Goal: Task Accomplishment & Management: Complete application form

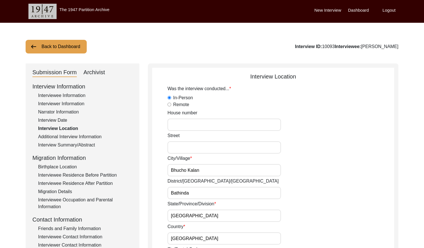
click at [55, 44] on button "Back to Dashboard" at bounding box center [56, 47] width 61 height 14
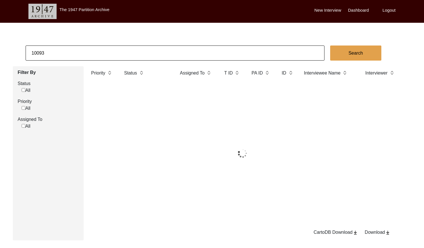
drag, startPoint x: 56, startPoint y: 45, endPoint x: 77, endPoint y: 47, distance: 21.4
click at [77, 47] on input "10093" at bounding box center [175, 52] width 299 height 15
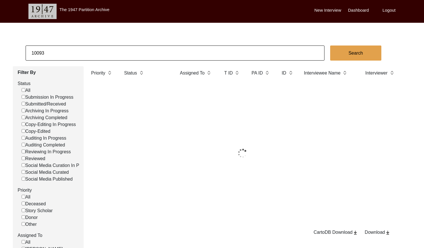
click at [77, 47] on input "10093" at bounding box center [175, 52] width 299 height 15
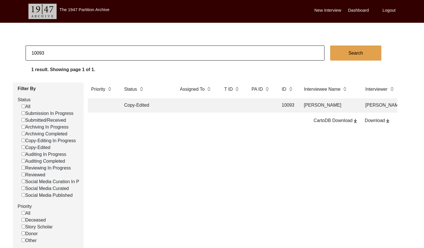
click at [75, 48] on input "10093" at bounding box center [175, 52] width 299 height 15
paste input "1325"
type input "11325"
checkbox input "false"
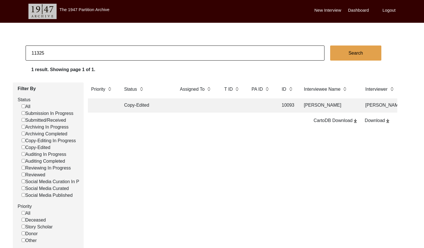
checkbox input "false"
click at [209, 108] on td at bounding box center [196, 105] width 40 height 14
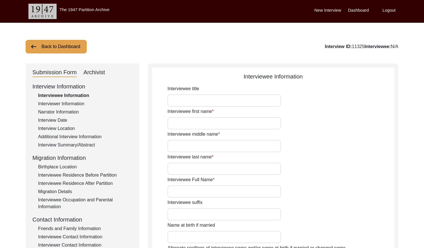
type input "[PERSON_NAME]"
type input "Chandra"
type input "[PERSON_NAME]"
type input "[DATE]"
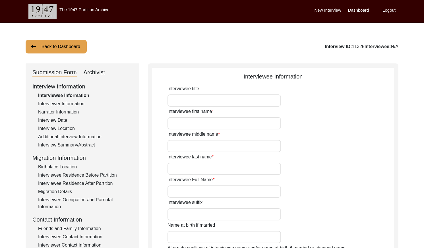
type input "85"
type input "[DEMOGRAPHIC_DATA]"
type input "N/A"
type input "Bengali"
type input "[DEMOGRAPHIC_DATA]"
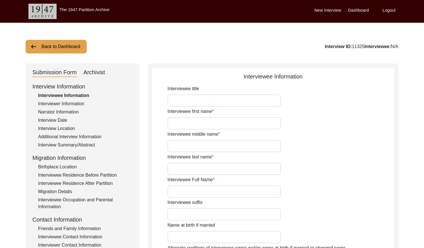
type input "Indian (Bengali)"
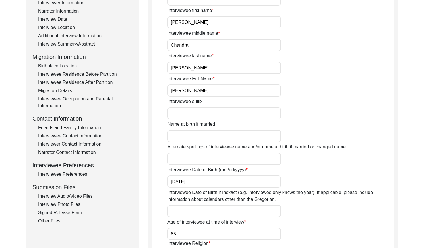
scroll to position [121, 0]
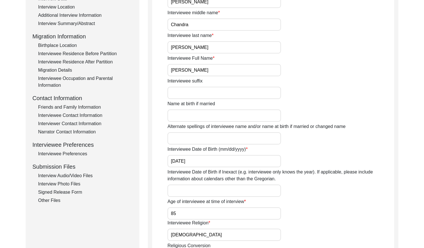
click at [223, 71] on input "[PERSON_NAME]" at bounding box center [223, 70] width 113 height 12
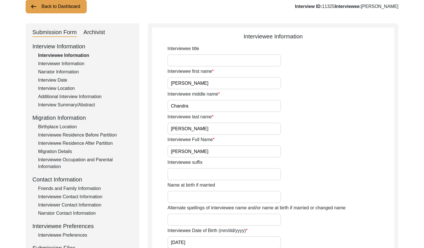
scroll to position [18, 0]
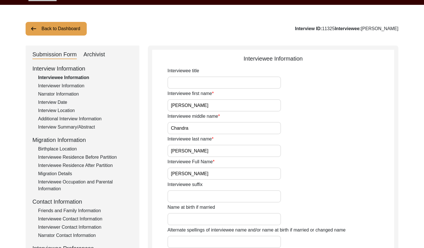
click at [59, 86] on div "Interviewer Information" at bounding box center [85, 85] width 94 height 7
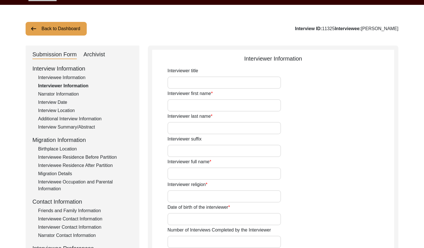
type input "Oishi"
type input "[PERSON_NAME]"
type input "[DEMOGRAPHIC_DATA]"
type input "[DATE]"
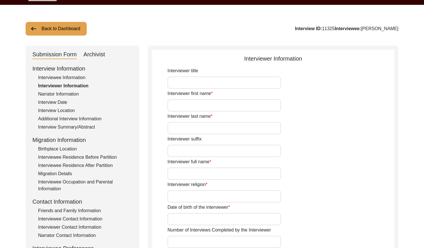
type input "Belda, [GEOGRAPHIC_DATA], [GEOGRAPHIC_DATA]"
type input "Student"
type input "Oishi"
type input "[PERSON_NAME]"
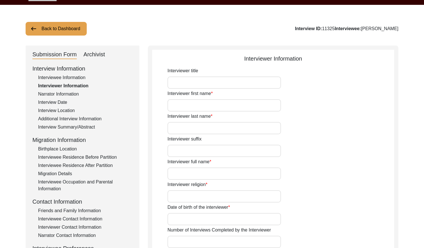
type textarea "[PERSON_NAME] is a student of English literature, with a deep interest for Indi…"
type input "Bengali"
type input "[GEOGRAPHIC_DATA]"
type textarea "[PERSON_NAME] is a reputed teacher of [PERSON_NAME] hometown, as well as an acq…"
click at [60, 102] on div "Interview Date" at bounding box center [85, 102] width 94 height 7
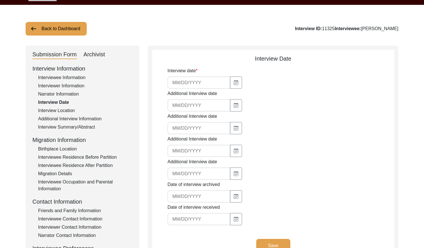
type input "[DATE]"
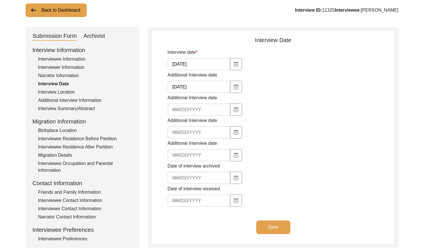
scroll to position [49, 0]
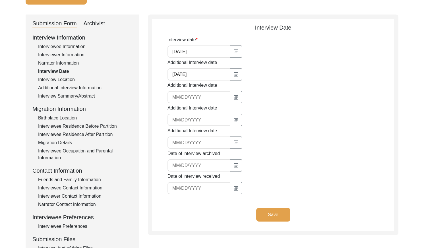
click at [198, 51] on input "[DATE]" at bounding box center [198, 51] width 63 height 12
click at [191, 78] on input "[DATE]" at bounding box center [198, 74] width 63 height 12
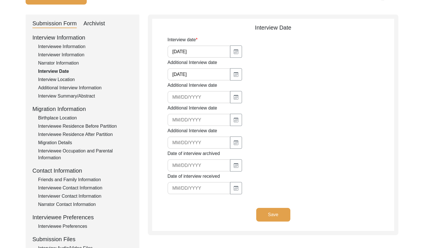
click at [191, 78] on input "[DATE]" at bounding box center [198, 74] width 63 height 12
click at [87, 97] on div "Interview Summary/Abstract" at bounding box center [85, 96] width 94 height 7
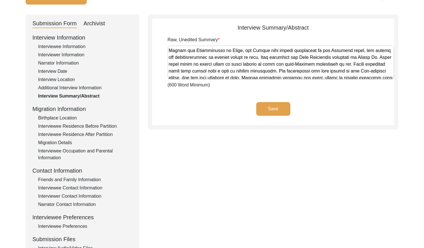
scroll to position [221, 0]
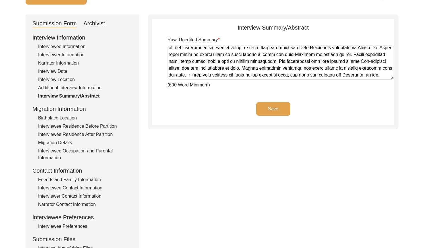
drag, startPoint x: 169, startPoint y: 50, endPoint x: 352, endPoint y: 92, distance: 188.0
click at [352, 92] on app-archivist-abstract-curation "Interview Summary/Abstract Raw, Unedited Summary (600 Word Minimum) Save" at bounding box center [273, 74] width 242 height 102
click at [100, 23] on div "Archivist" at bounding box center [95, 23] width 22 height 9
select select "Reviewed"
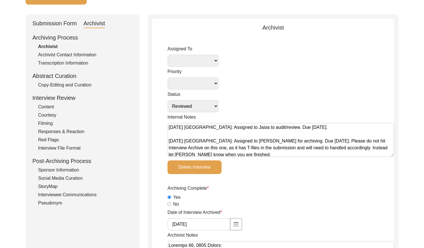
drag, startPoint x: 85, startPoint y: 83, endPoint x: 151, endPoint y: 87, distance: 66.0
click at [85, 83] on div "Copy-Editing and Curation" at bounding box center [85, 85] width 94 height 7
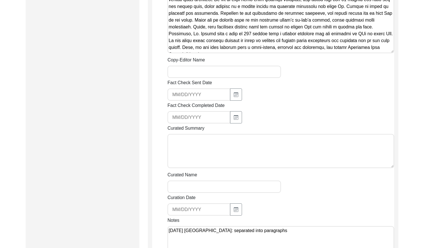
scroll to position [549, 0]
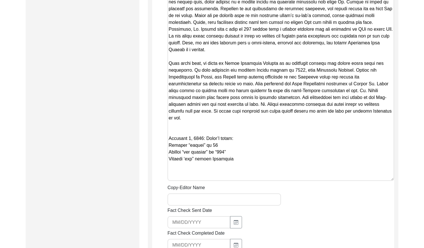
drag, startPoint x: 392, startPoint y: 39, endPoint x: 362, endPoint y: 171, distance: 135.6
click at [362, 171] on textarea "Copy-Edited Summary" at bounding box center [280, 7] width 226 height 347
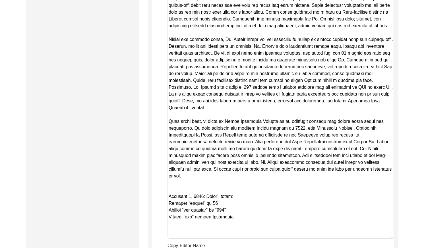
scroll to position [488, 0]
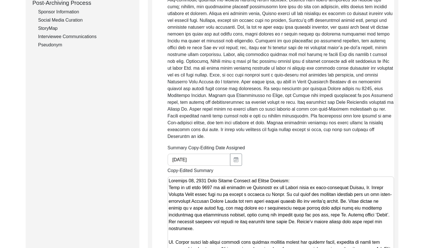
drag, startPoint x: 361, startPoint y: 165, endPoint x: 128, endPoint y: -6, distance: 288.4
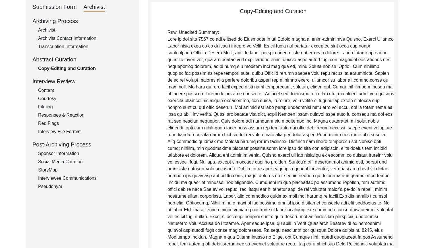
scroll to position [0, 0]
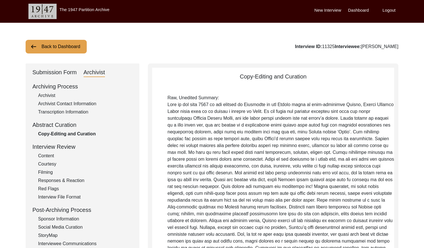
click at [48, 76] on div "Submission Form" at bounding box center [54, 72] width 44 height 9
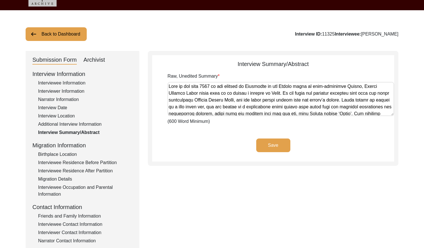
scroll to position [16, 0]
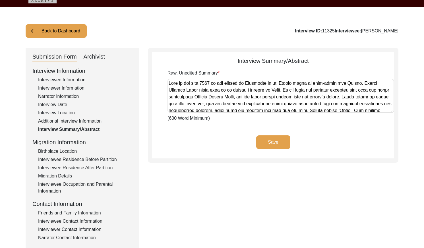
click at [68, 78] on div "Interviewee Information" at bounding box center [85, 79] width 94 height 7
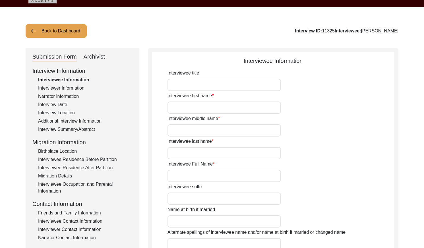
type input "[PERSON_NAME]"
type input "Chandra"
type input "[PERSON_NAME]"
type input "[DATE]"
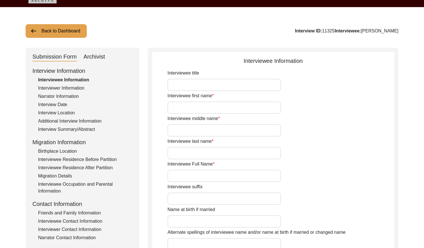
type input "85"
type input "[DEMOGRAPHIC_DATA]"
type input "N/A"
type input "Bengali"
type input "[DEMOGRAPHIC_DATA]"
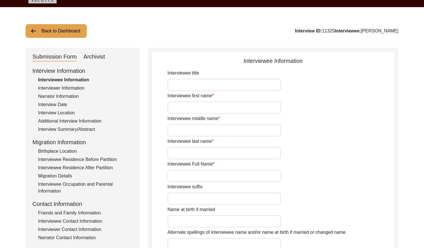
type input "Indian (Bengali)"
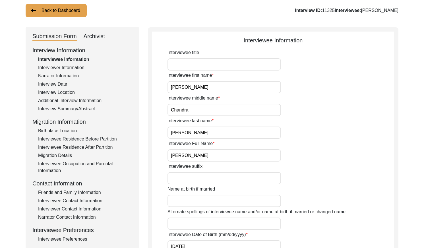
scroll to position [37, 0]
drag, startPoint x: 182, startPoint y: 132, endPoint x: 141, endPoint y: 130, distance: 41.5
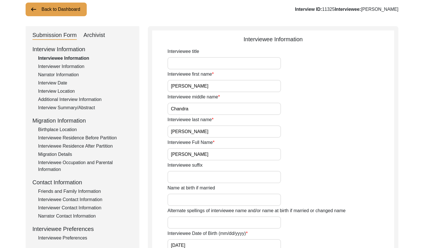
click at [65, 91] on div "Interview Location" at bounding box center [85, 91] width 94 height 7
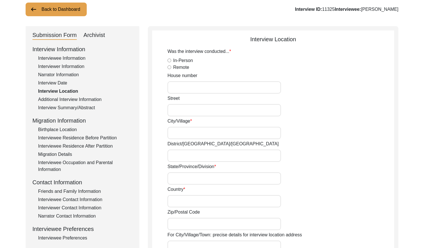
radio input "true"
type input "Rabindranagar"
type input "Belda"
type input "Paschim Medinipur"
type input "[GEOGRAPHIC_DATA]"
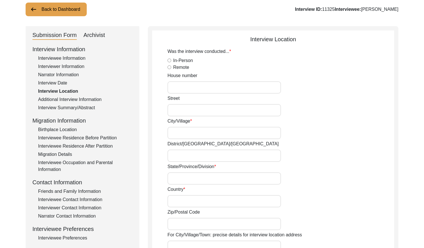
type input "[GEOGRAPHIC_DATA]"
type input "721424"
type input "Belda, [GEOGRAPHIC_DATA], [GEOGRAPHIC_DATA]"
type input "22.0758"
type input "87.3412"
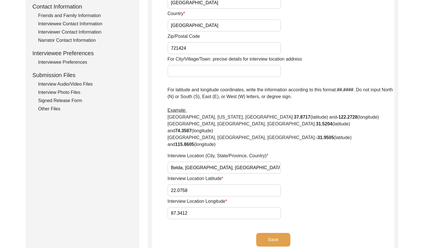
scroll to position [251, 0]
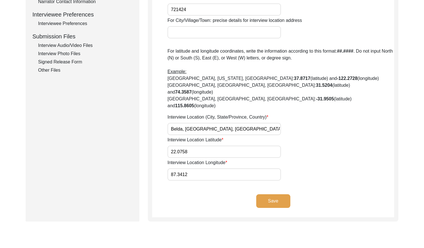
drag, startPoint x: 207, startPoint y: 115, endPoint x: 141, endPoint y: 118, distance: 65.7
click at [141, 118] on div "Submission Form Archivist Interview Information Interviewee Information Intervi…" at bounding box center [212, 16] width 373 height 409
drag, startPoint x: 170, startPoint y: 115, endPoint x: 211, endPoint y: 114, distance: 40.4
click at [211, 123] on input "Belda, [GEOGRAPHIC_DATA], [GEOGRAPHIC_DATA]" at bounding box center [223, 129] width 113 height 12
